Goal: Information Seeking & Learning: Learn about a topic

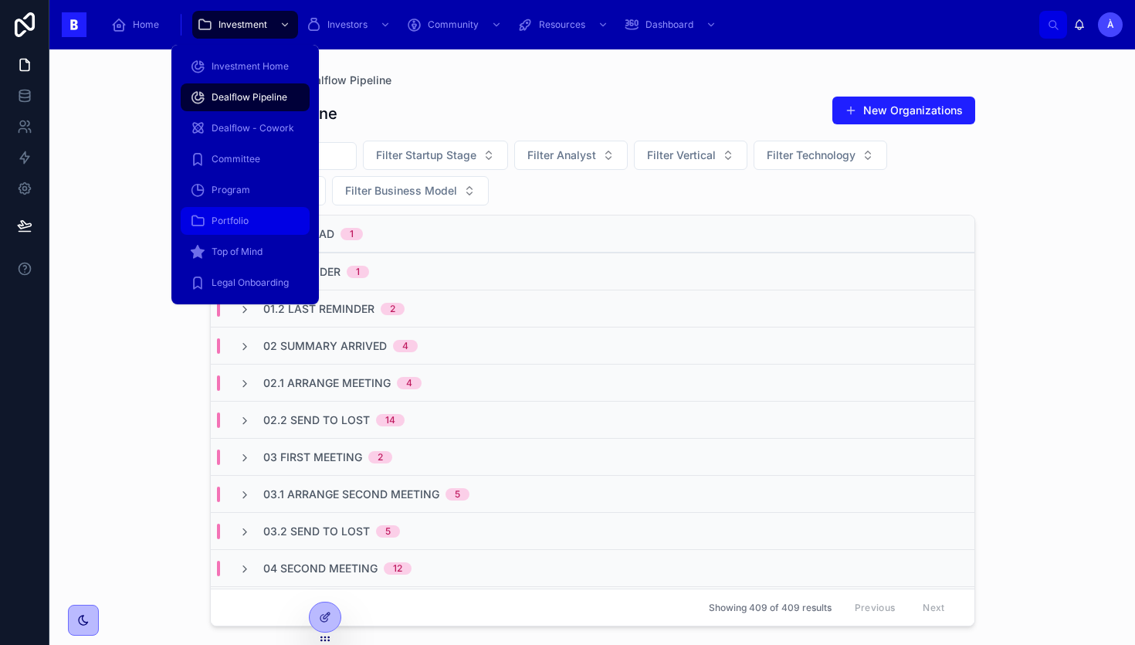
click at [230, 233] on link "Portfolio" at bounding box center [245, 221] width 129 height 28
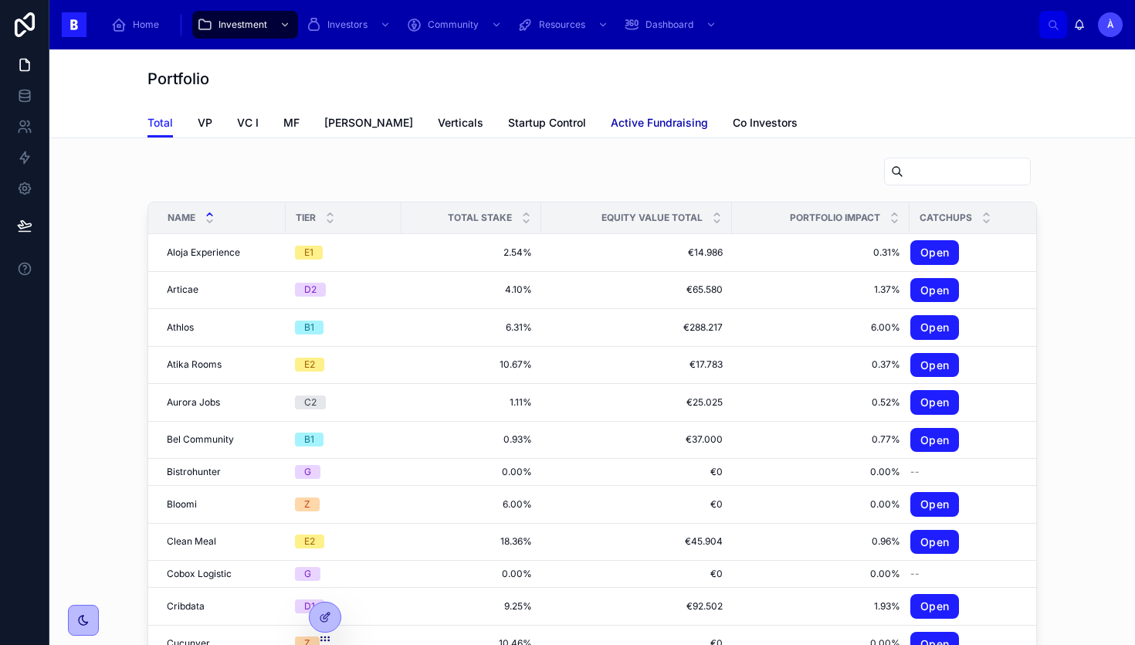
click at [611, 131] on link "Active Fundraising" at bounding box center [659, 124] width 97 height 31
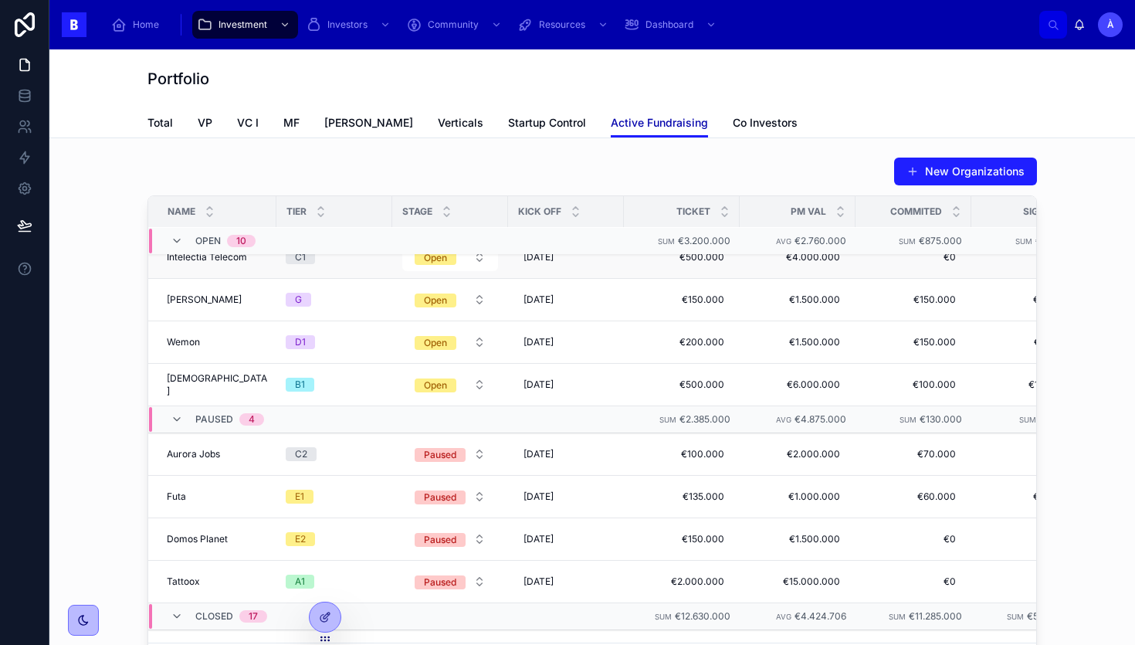
scroll to position [293, 0]
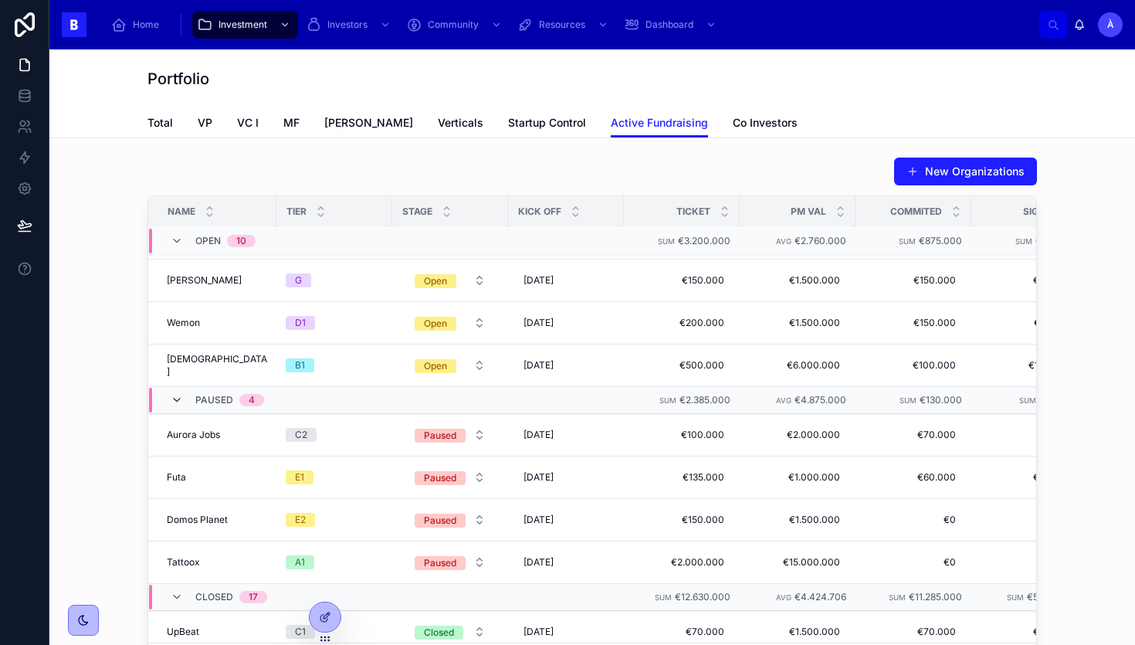
click at [177, 405] on icon at bounding box center [177, 400] width 12 height 12
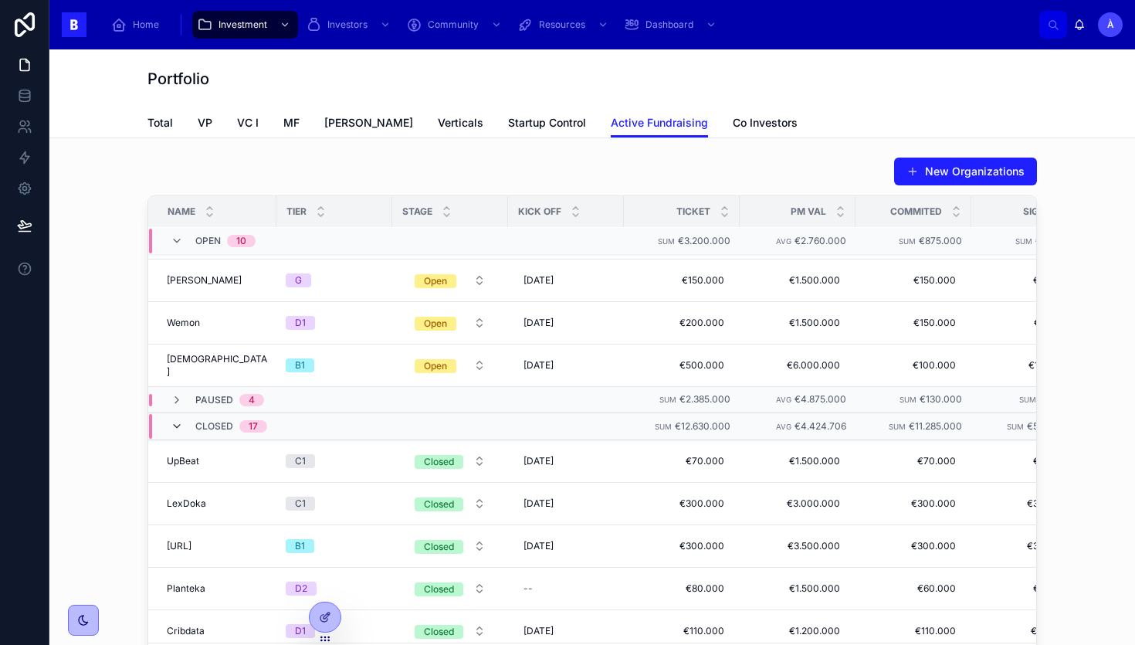
click at [178, 422] on icon at bounding box center [177, 426] width 12 height 12
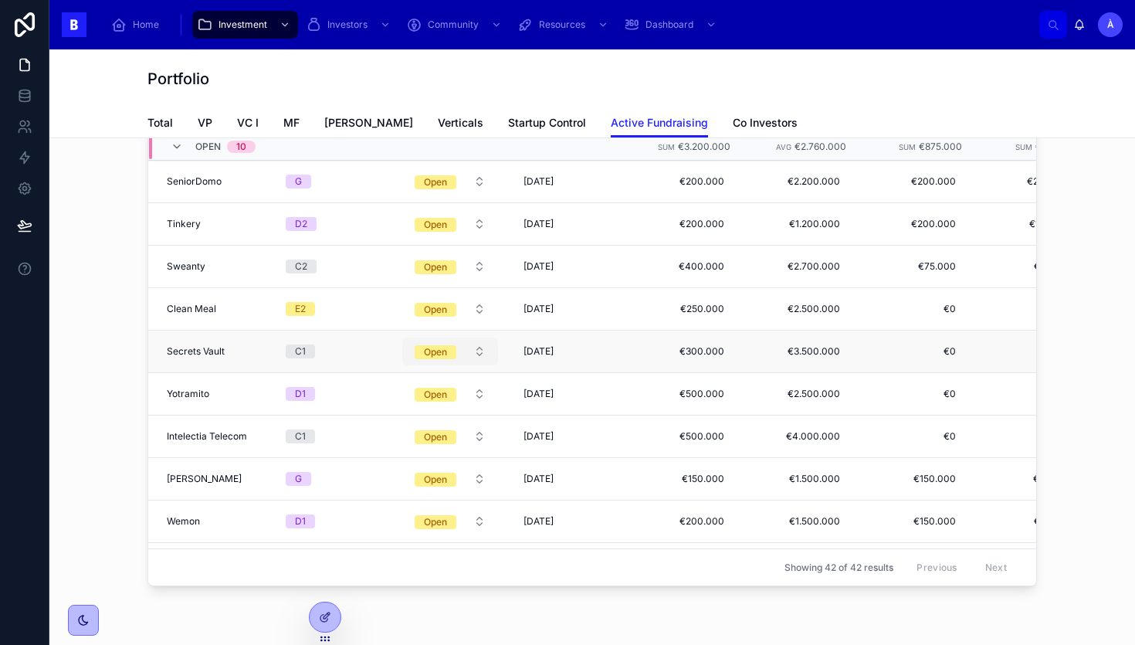
scroll to position [93, 0]
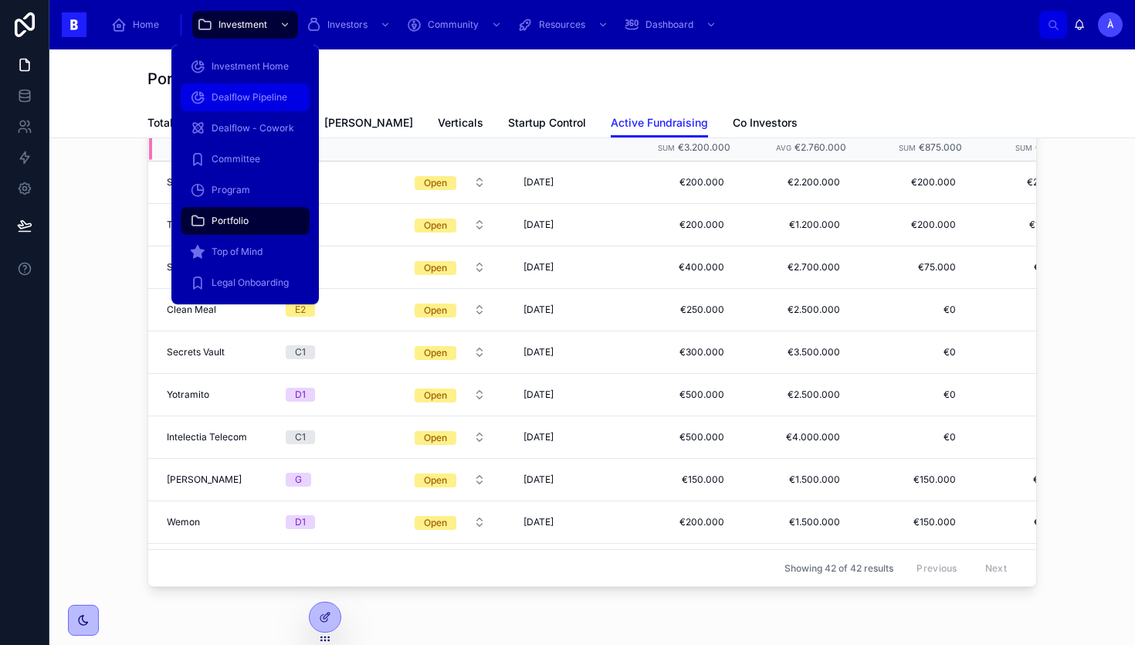
click at [252, 94] on span "Dealflow Pipeline" at bounding box center [250, 97] width 76 height 12
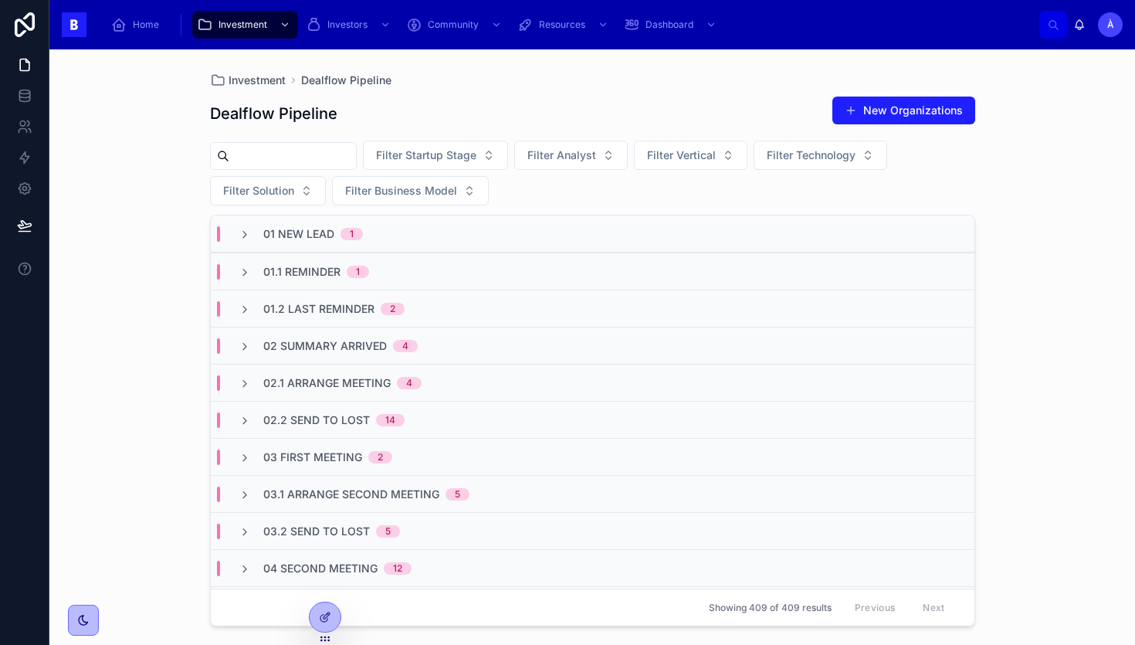
click at [376, 338] on span "02 Summary Arrived" at bounding box center [325, 345] width 124 height 15
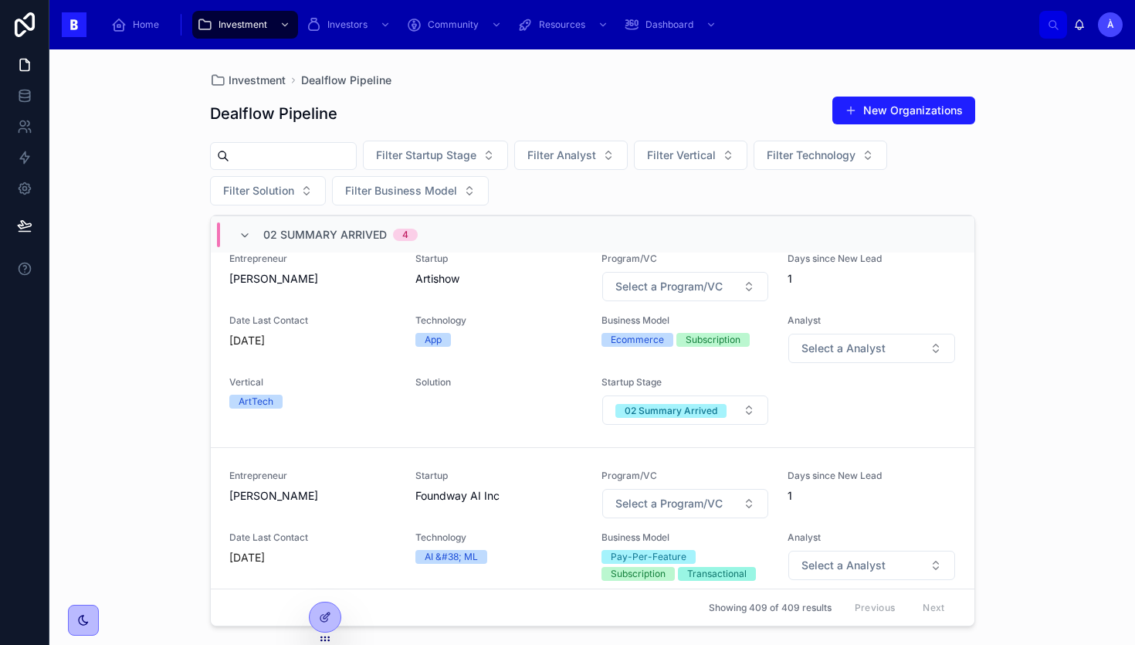
scroll to position [236, 0]
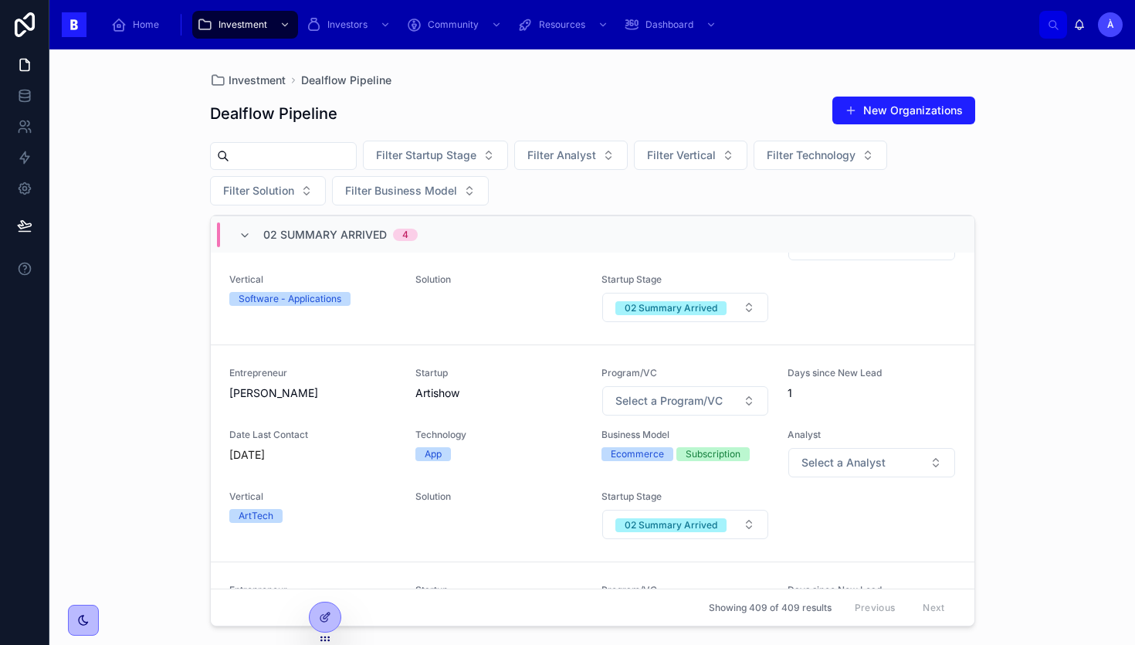
click at [297, 151] on input "text" at bounding box center [292, 156] width 127 height 22
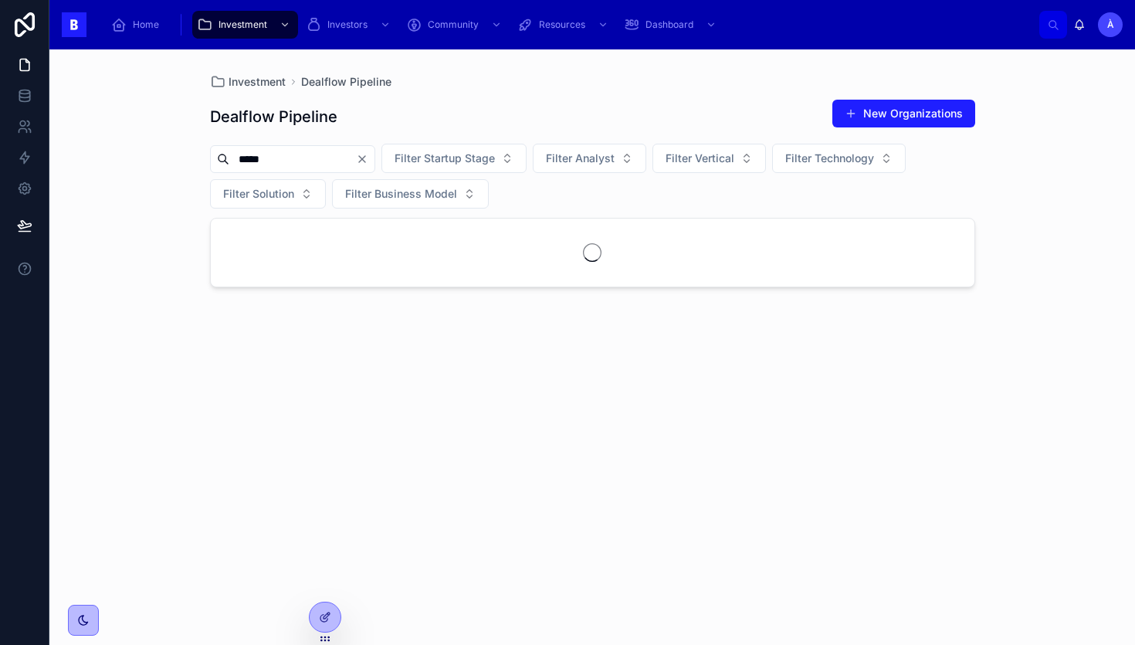
type input "*****"
click at [333, 235] on span "04 Second Meeting" at bounding box center [320, 236] width 114 height 15
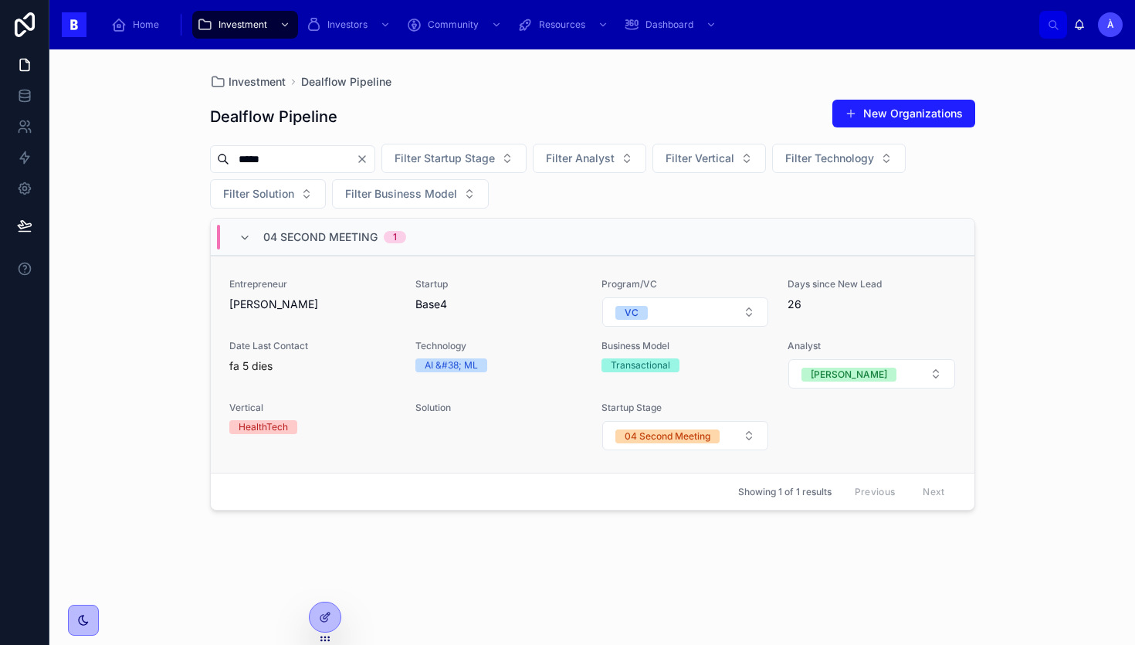
click at [328, 302] on span "[PERSON_NAME]" at bounding box center [313, 303] width 168 height 15
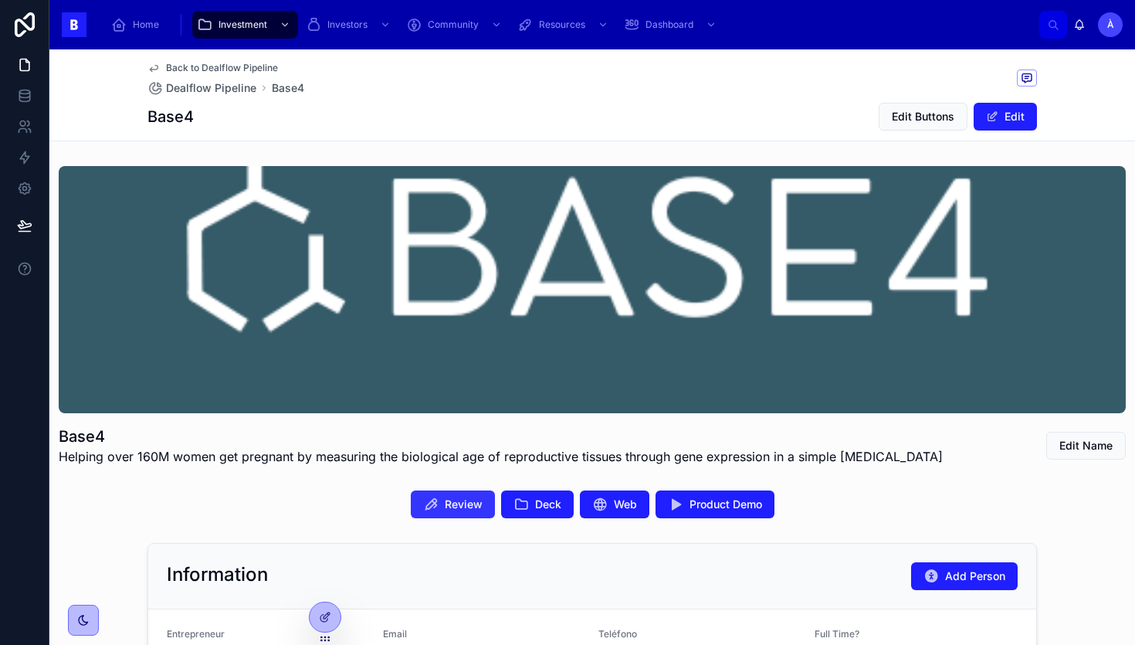
click at [442, 507] on button "Review" at bounding box center [453, 504] width 84 height 28
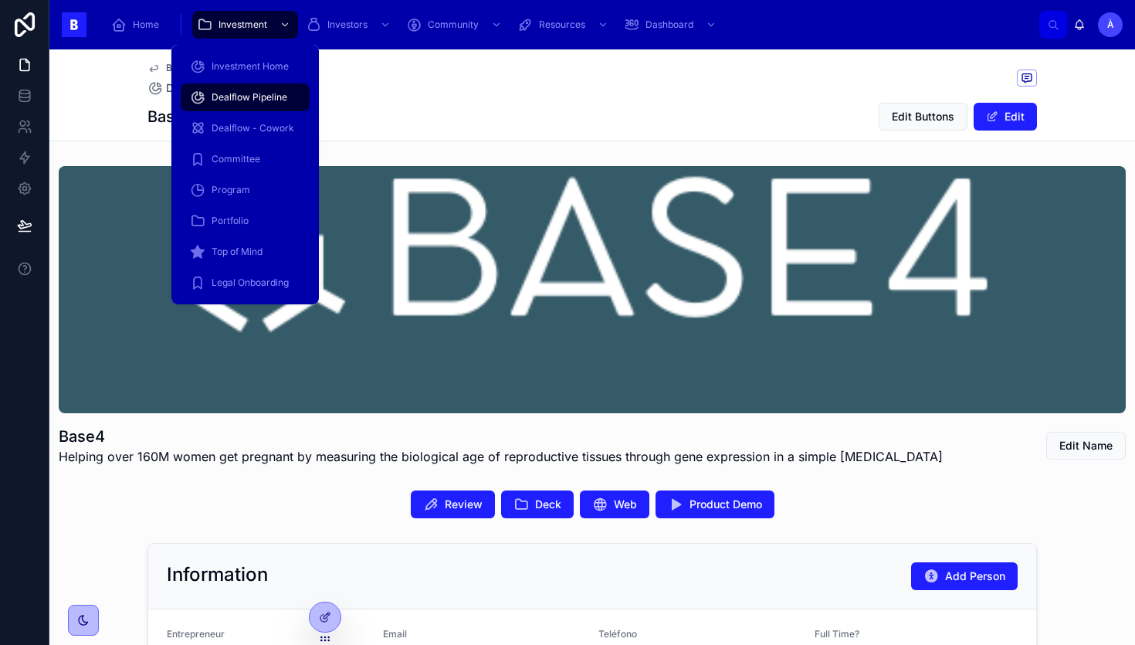
click at [268, 93] on span "Dealflow Pipeline" at bounding box center [250, 97] width 76 height 12
